Goal: Ask a question

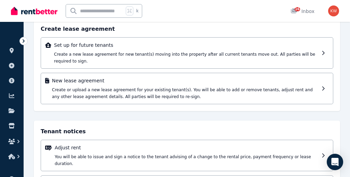
scroll to position [52, 0]
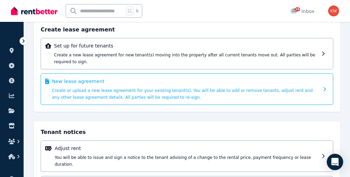
click at [326, 89] on icon at bounding box center [325, 89] width 2 height 4
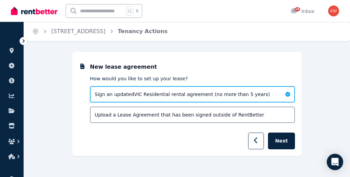
scroll to position [0, 0]
click at [283, 139] on button "Next" at bounding box center [281, 141] width 27 height 17
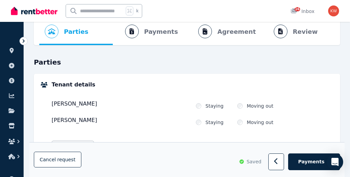
scroll to position [29, 0]
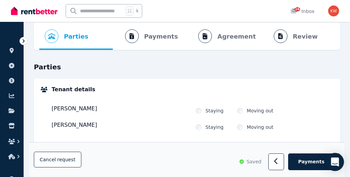
click at [328, 161] on div "Open Intercom Messenger" at bounding box center [335, 162] width 18 height 18
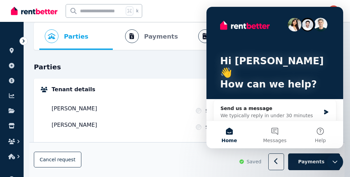
scroll to position [0, 0]
click at [174, 158] on div "Cancel request Saved Payments" at bounding box center [187, 160] width 306 height 21
click at [262, 112] on div "We typically reply in under 30 minutes" at bounding box center [270, 115] width 100 height 7
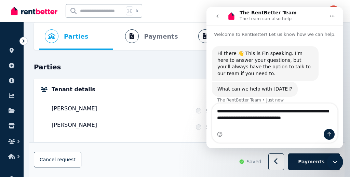
type textarea "**********"
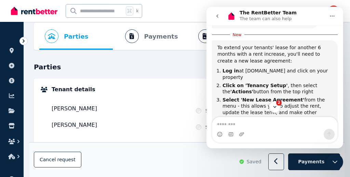
scroll to position [146, 0]
